Goal: Find contact information: Find contact information

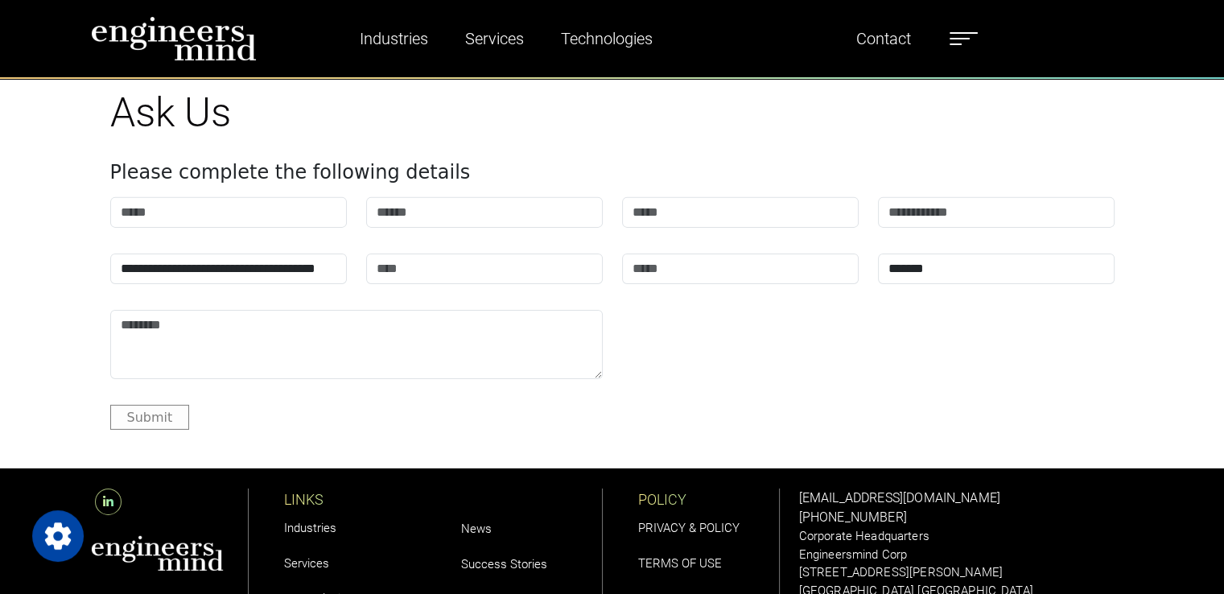
scroll to position [5069, 0]
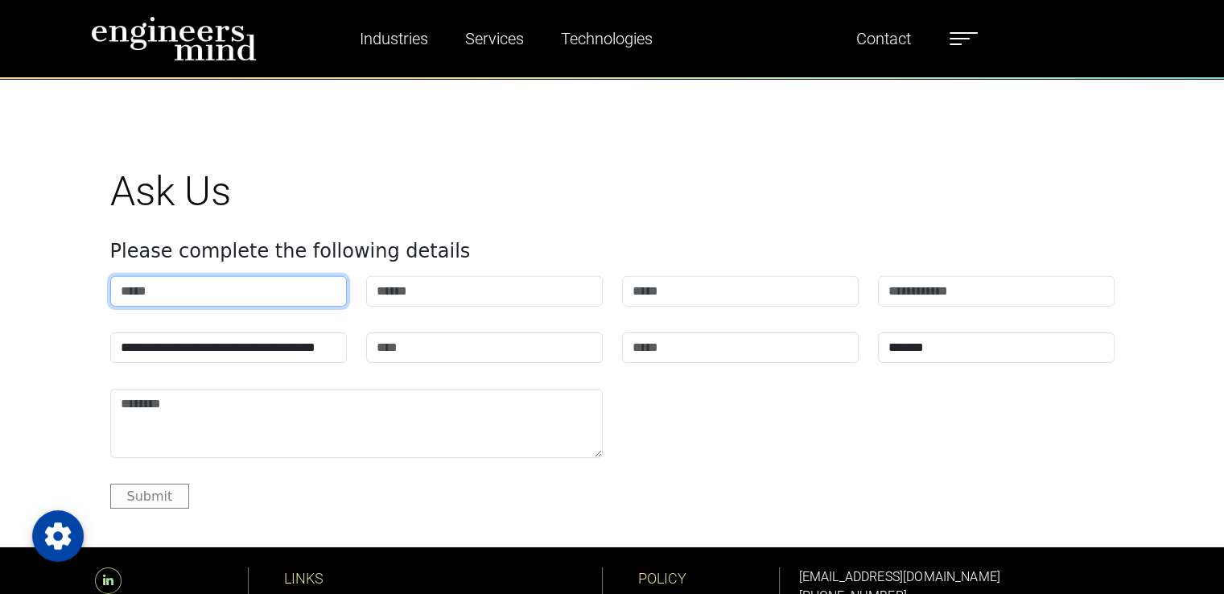
click at [293, 296] on input "text" at bounding box center [228, 291] width 237 height 31
click at [522, 224] on div "**********" at bounding box center [612, 337] width 1023 height 341
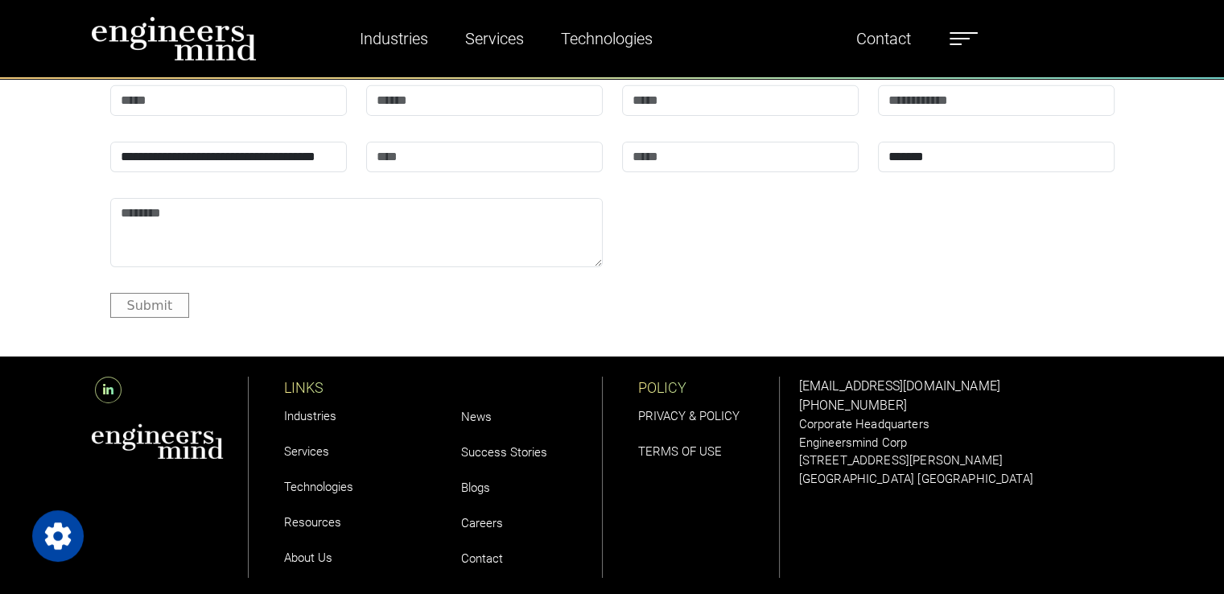
scroll to position [5346, 0]
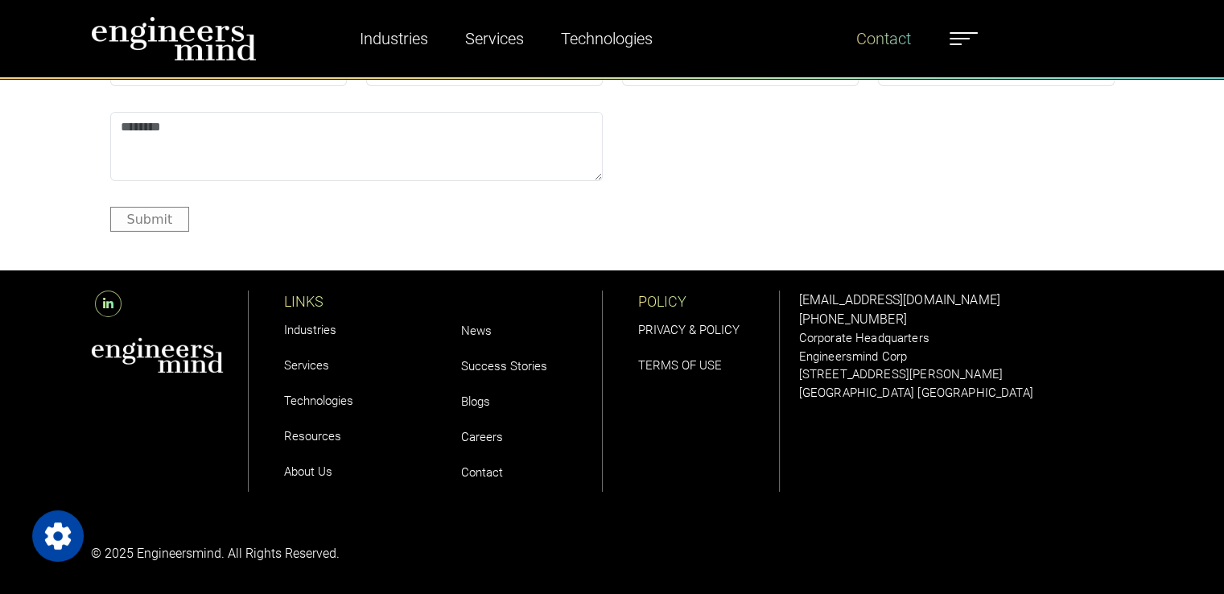
click at [865, 43] on link "Contact" at bounding box center [884, 38] width 68 height 37
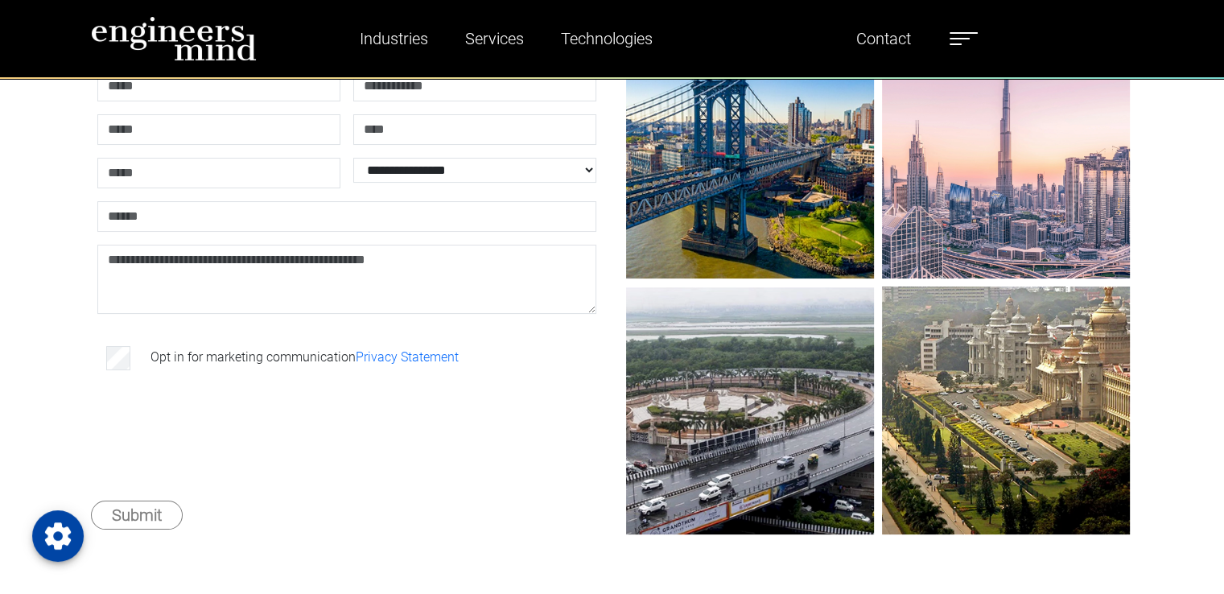
scroll to position [402, 0]
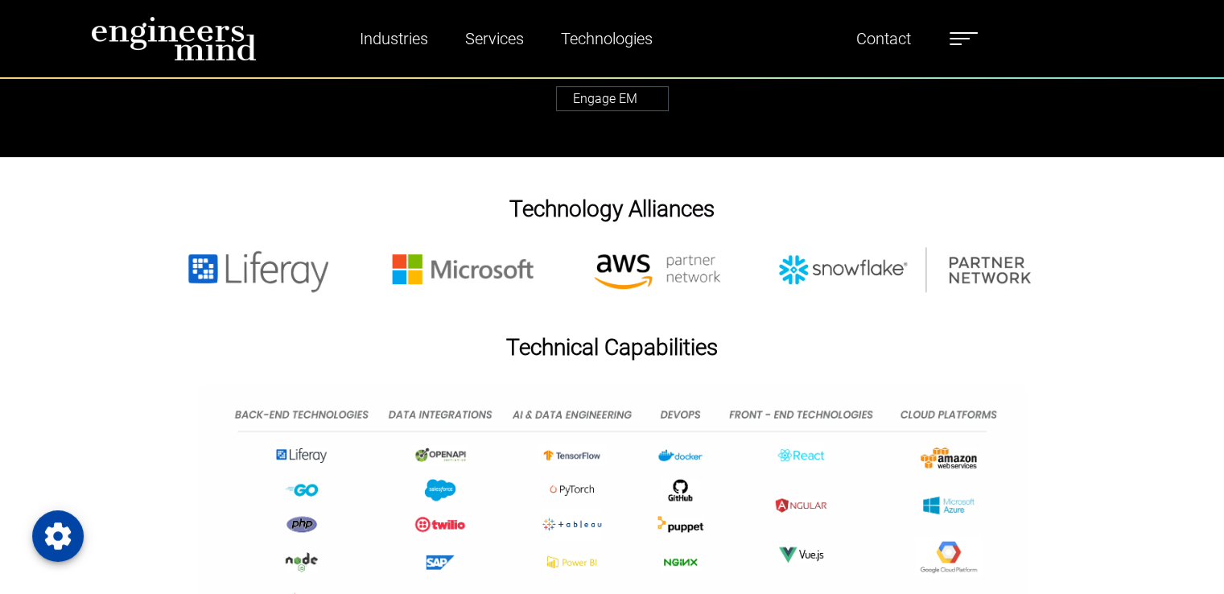
scroll to position [805, 0]
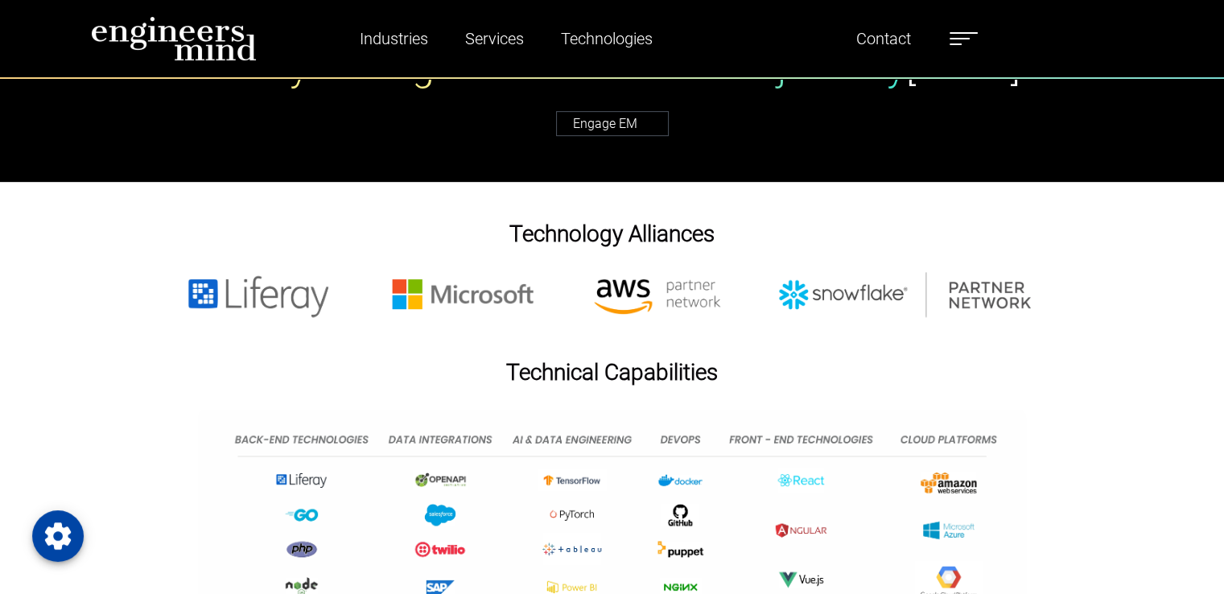
click at [1081, 310] on div "Technology Alliances" at bounding box center [612, 289] width 1224 height 138
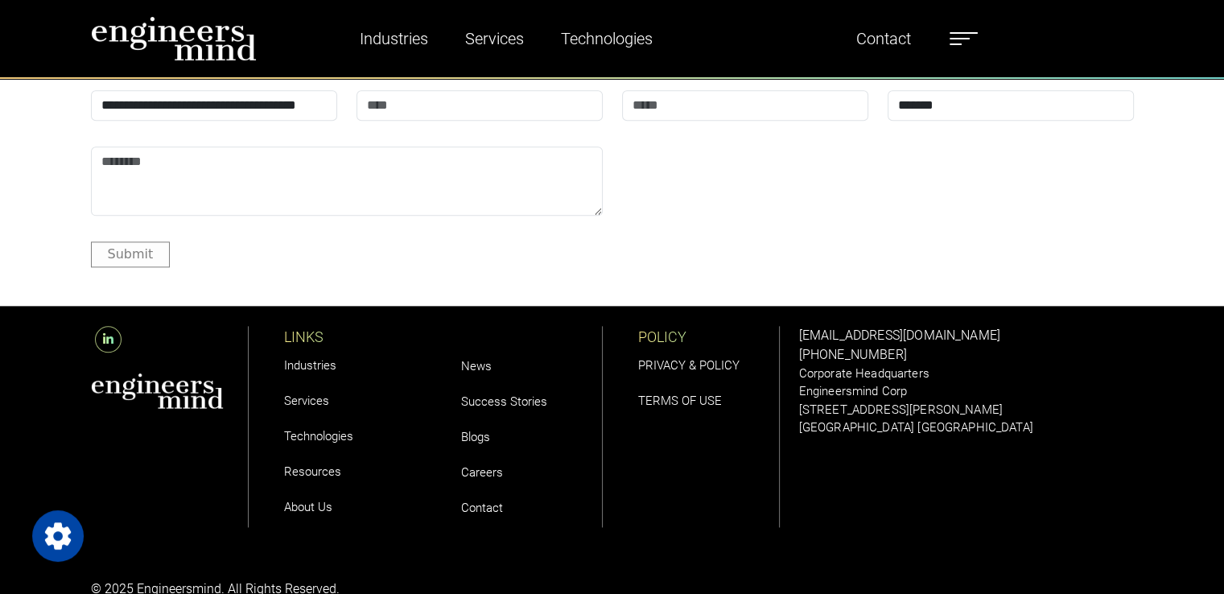
scroll to position [1969, 0]
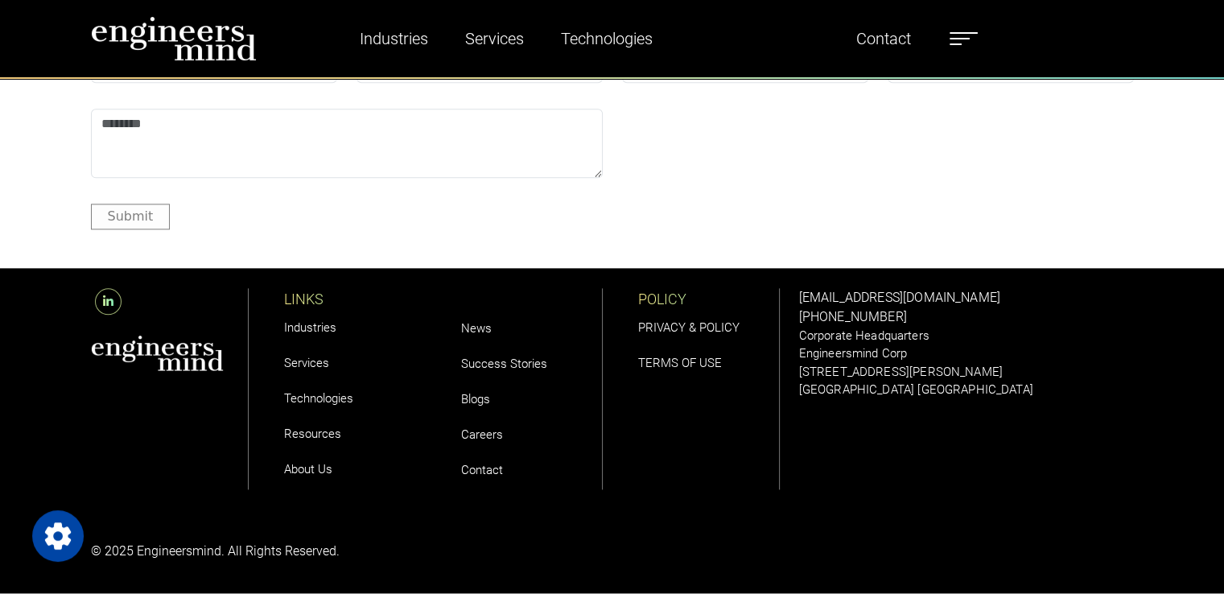
click at [121, 294] on link at bounding box center [108, 301] width 35 height 15
